Goal: Find specific page/section: Find specific page/section

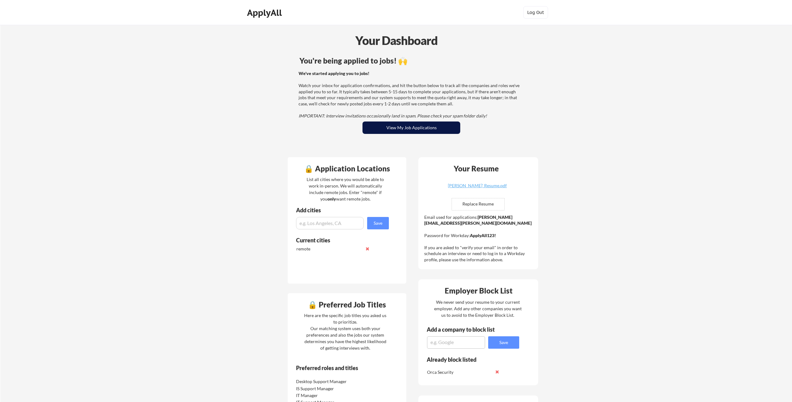
click at [410, 127] on button "View My Job Applications" at bounding box center [411, 128] width 98 height 12
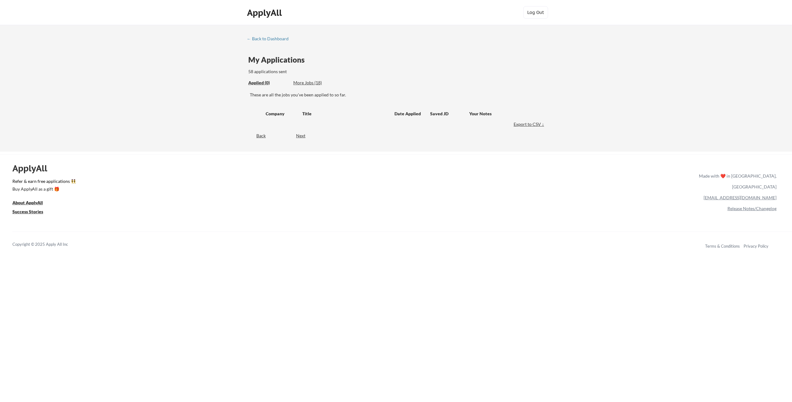
click at [175, 105] on div "← Back to Dashboard My Applications 58 applications sent Applied (0) More Jobs …" at bounding box center [396, 88] width 792 height 127
